Goal: Information Seeking & Learning: Learn about a topic

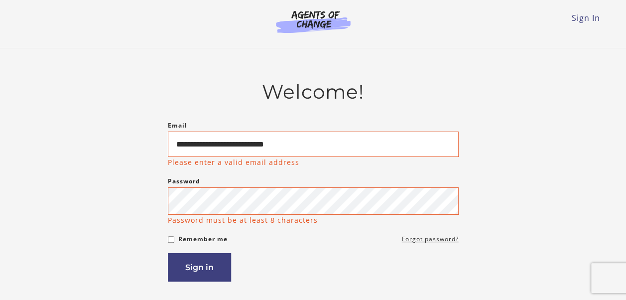
type input "**********"
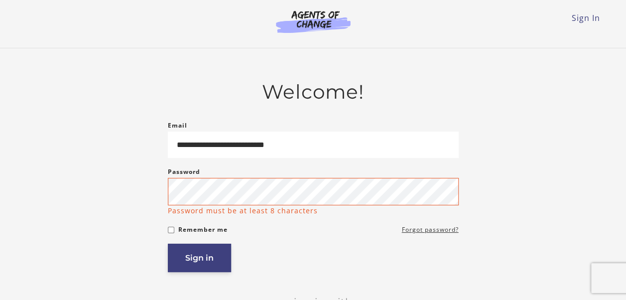
click at [194, 261] on button "Sign in" at bounding box center [199, 258] width 63 height 28
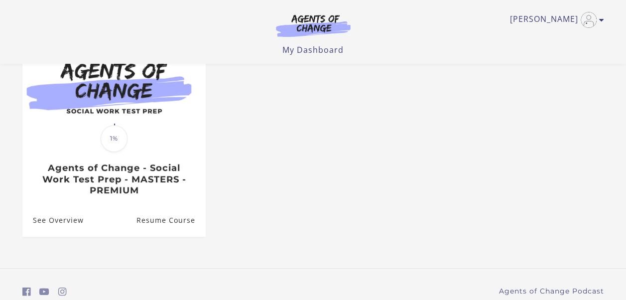
scroll to position [150, 0]
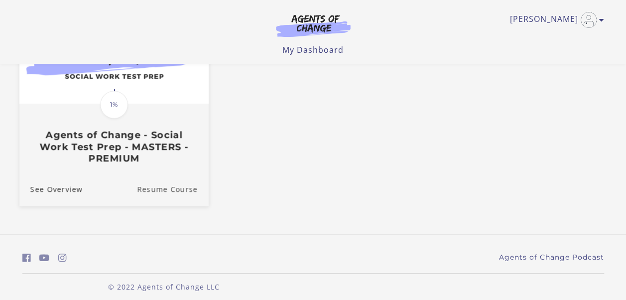
click at [176, 190] on link "Resume Course" at bounding box center [173, 188] width 72 height 33
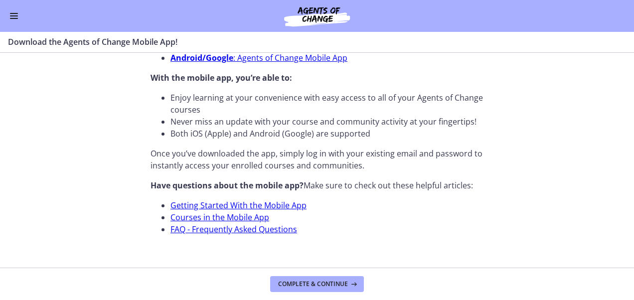
scroll to position [395, 0]
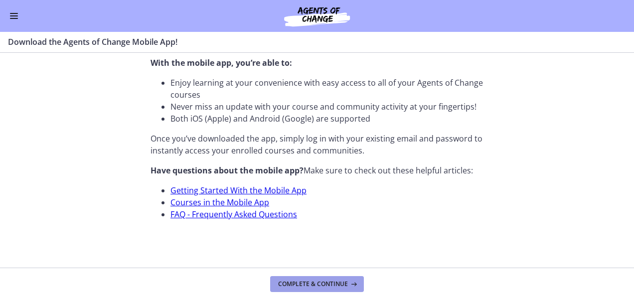
click at [320, 282] on span "Complete & continue" at bounding box center [313, 284] width 70 height 8
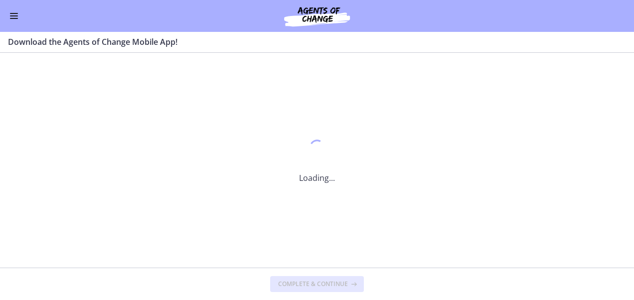
scroll to position [0, 0]
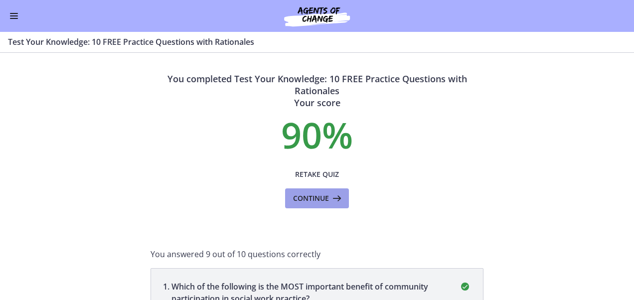
click at [308, 198] on span "Continue" at bounding box center [311, 198] width 36 height 12
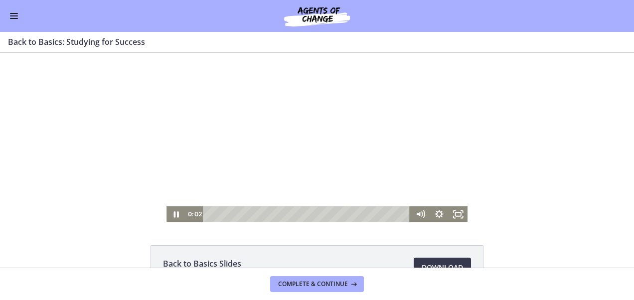
scroll to position [50, 0]
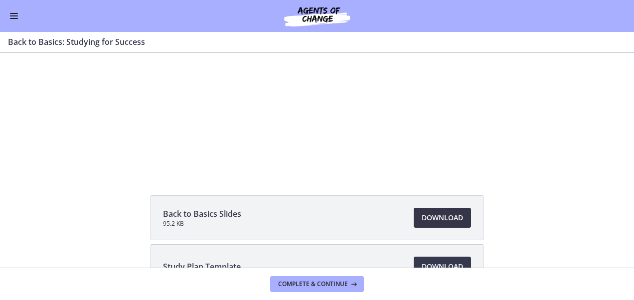
click at [427, 218] on span "Download Opens in a new window" at bounding box center [442, 218] width 41 height 12
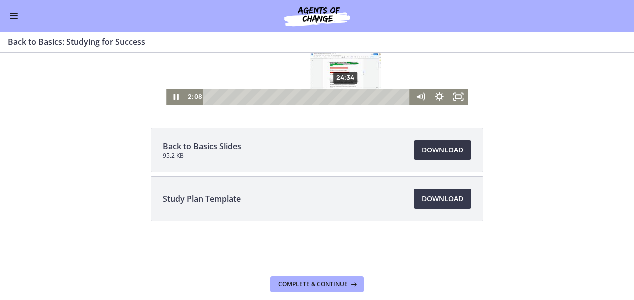
scroll to position [118, 0]
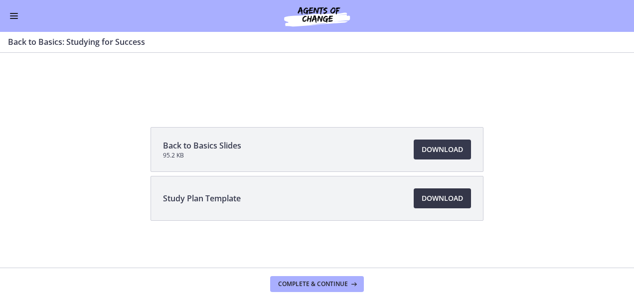
click at [439, 197] on span "Download Opens in a new window" at bounding box center [442, 198] width 41 height 12
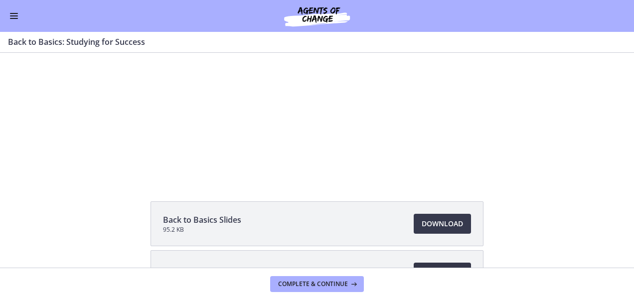
scroll to position [0, 0]
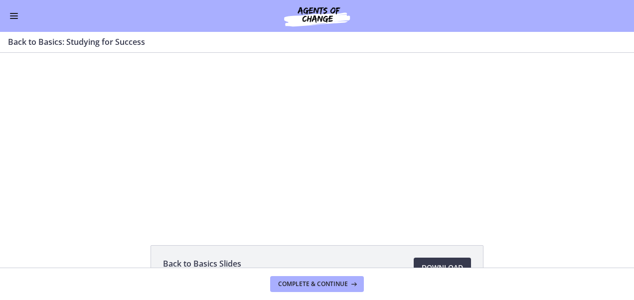
click at [13, 15] on span "Enable menu" at bounding box center [14, 15] width 8 height 1
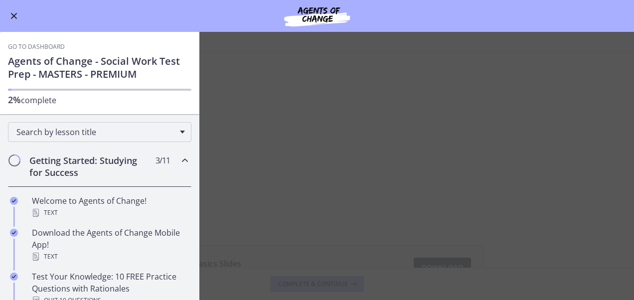
click at [41, 43] on link "Go to Dashboard" at bounding box center [36, 47] width 57 height 8
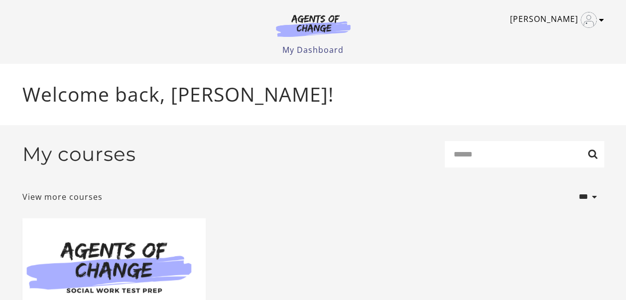
click at [600, 21] on icon "Toggle menu" at bounding box center [602, 20] width 5 height 8
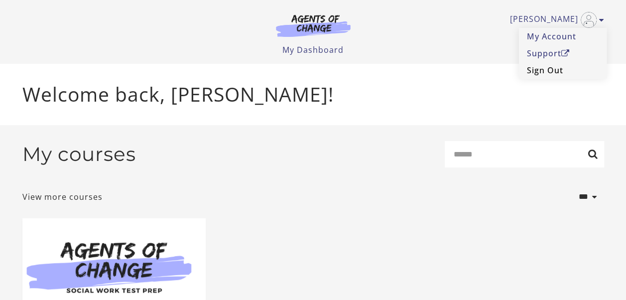
click at [555, 73] on link "Sign Out" at bounding box center [563, 70] width 88 height 17
